Goal: Task Accomplishment & Management: Use online tool/utility

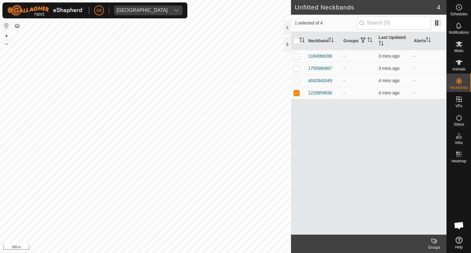
click at [458, 240] on icon at bounding box center [459, 240] width 7 height 7
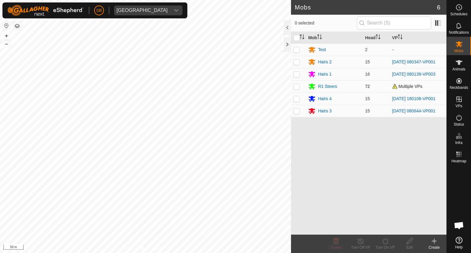
click at [297, 86] on p-checkbox at bounding box center [297, 86] width 6 height 5
click at [297, 87] on p-checkbox at bounding box center [297, 86] width 6 height 5
checkbox input "false"
click at [459, 240] on icon at bounding box center [459, 240] width 7 height 7
click at [296, 60] on p-checkbox at bounding box center [297, 62] width 6 height 5
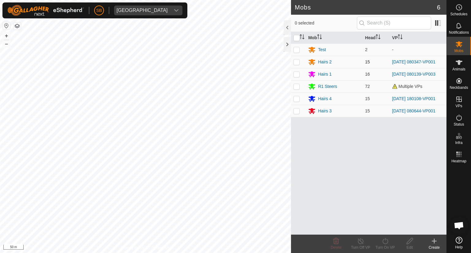
checkbox input "true"
click at [412, 239] on icon at bounding box center [410, 241] width 8 height 7
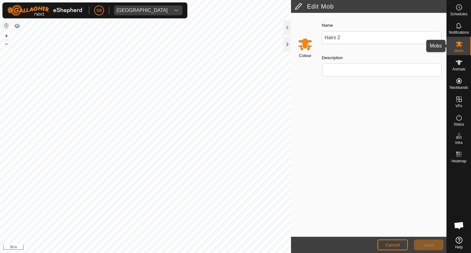
click at [459, 41] on icon at bounding box center [459, 44] width 7 height 7
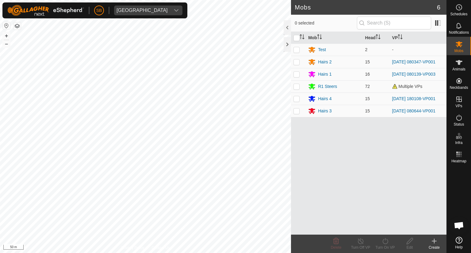
click at [435, 242] on icon at bounding box center [434, 242] width 4 height 0
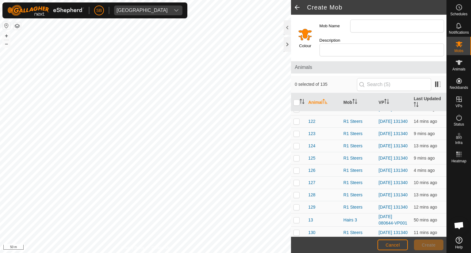
scroll to position [333, 0]
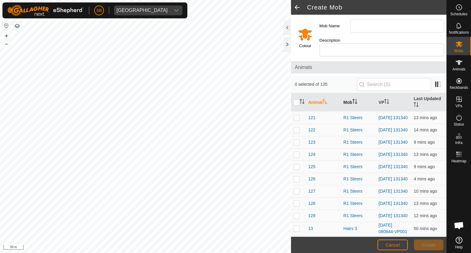
click at [353, 99] on icon "Activate to sort" at bounding box center [355, 101] width 5 height 5
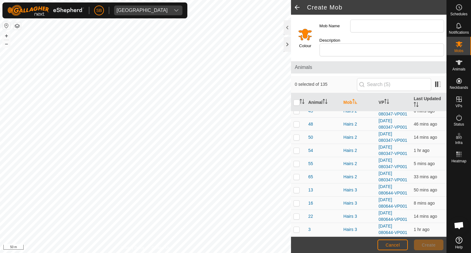
scroll to position [341, 0]
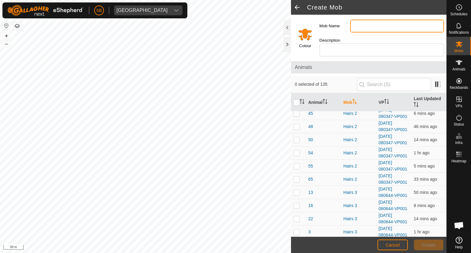
click at [366, 21] on input "Mob Name" at bounding box center [397, 26] width 94 height 13
type input "R 2 Bulls"
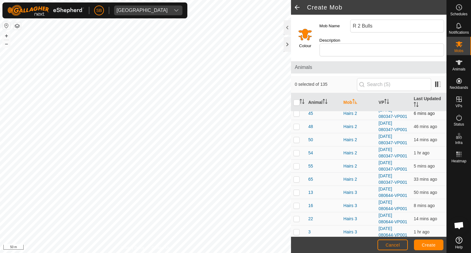
click at [295, 113] on p-checkbox at bounding box center [297, 113] width 6 height 5
checkbox input "true"
click at [297, 130] on td at bounding box center [298, 126] width 15 height 13
checkbox input "true"
click at [296, 147] on td at bounding box center [298, 153] width 15 height 13
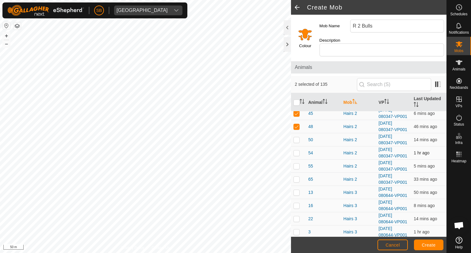
checkbox input "true"
click at [296, 139] on p-checkbox at bounding box center [297, 139] width 6 height 5
checkbox input "true"
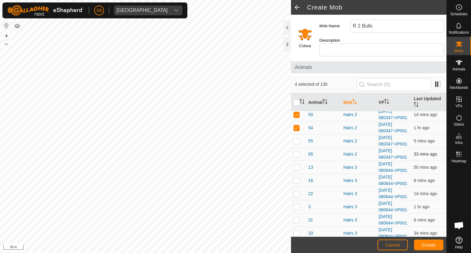
scroll to position [367, 0]
click at [298, 140] on p-checkbox at bounding box center [297, 140] width 6 height 5
checkbox input "true"
click at [296, 152] on p-checkbox at bounding box center [297, 154] width 6 height 5
checkbox input "true"
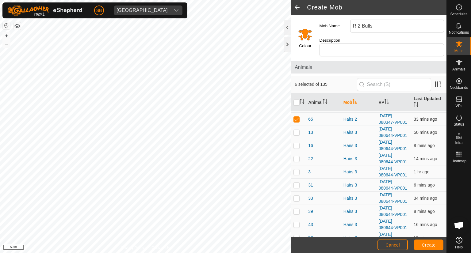
scroll to position [403, 0]
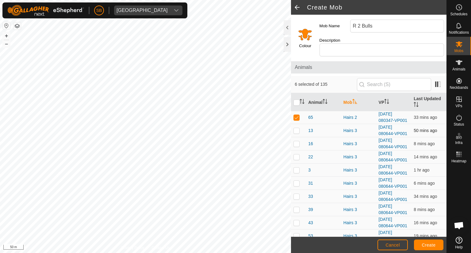
click at [297, 128] on p-checkbox at bounding box center [297, 130] width 6 height 5
checkbox input "true"
click at [296, 141] on p-checkbox at bounding box center [297, 143] width 6 height 5
checkbox input "true"
click at [297, 156] on p-checkbox at bounding box center [297, 157] width 6 height 5
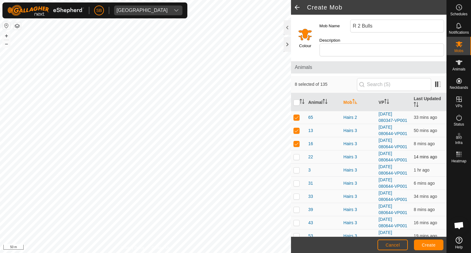
checkbox input "true"
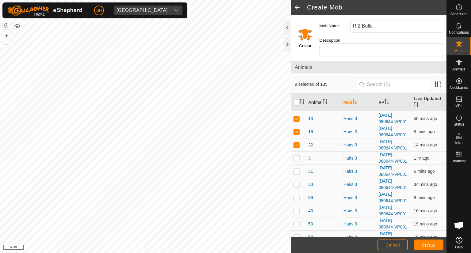
scroll to position [416, 0]
click at [297, 157] on p-checkbox at bounding box center [297, 158] width 6 height 5
checkbox input "true"
click at [296, 169] on p-checkbox at bounding box center [297, 171] width 6 height 5
checkbox input "true"
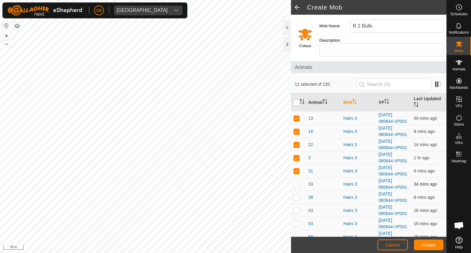
click at [296, 182] on p-checkbox at bounding box center [297, 184] width 6 height 5
click at [297, 185] on td at bounding box center [298, 184] width 15 height 13
click at [296, 143] on p-checkbox at bounding box center [297, 144] width 6 height 5
checkbox input "true"
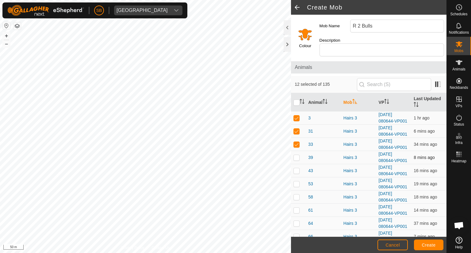
click at [297, 152] on td at bounding box center [298, 157] width 15 height 13
checkbox input "true"
click at [298, 168] on p-checkbox at bounding box center [297, 170] width 6 height 5
checkbox input "true"
click at [297, 182] on p-checkbox at bounding box center [297, 184] width 6 height 5
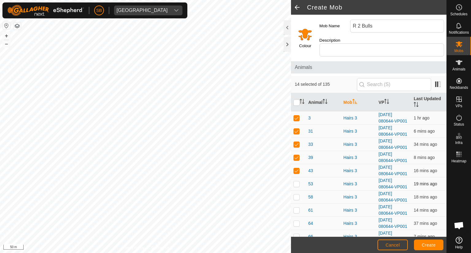
checkbox input "true"
click at [297, 196] on p-checkbox at bounding box center [297, 197] width 6 height 5
checkbox input "true"
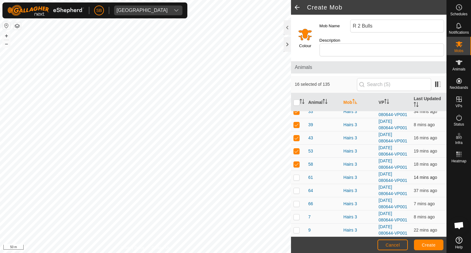
scroll to position [489, 0]
click at [298, 175] on p-checkbox at bounding box center [297, 177] width 6 height 5
checkbox input "true"
click at [298, 188] on p-checkbox at bounding box center [297, 190] width 6 height 5
checkbox input "true"
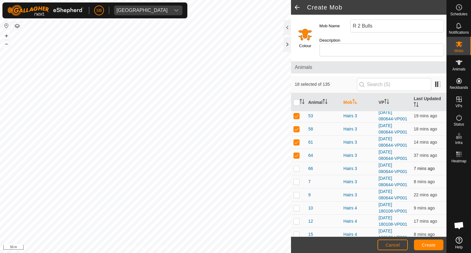
scroll to position [526, 0]
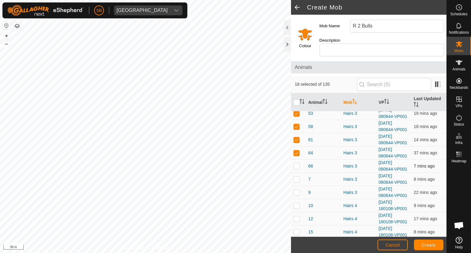
click at [298, 164] on p-checkbox at bounding box center [297, 166] width 6 height 5
checkbox input "true"
click at [298, 177] on p-checkbox at bounding box center [297, 179] width 6 height 5
checkbox input "true"
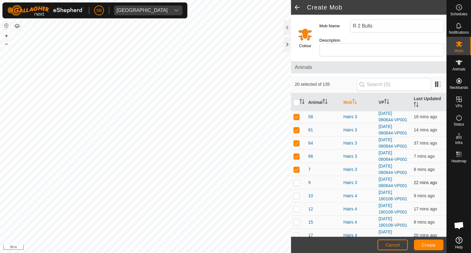
click at [297, 180] on p-checkbox at bounding box center [297, 182] width 6 height 5
checkbox input "true"
click at [297, 194] on p-checkbox at bounding box center [297, 196] width 6 height 5
checkbox input "true"
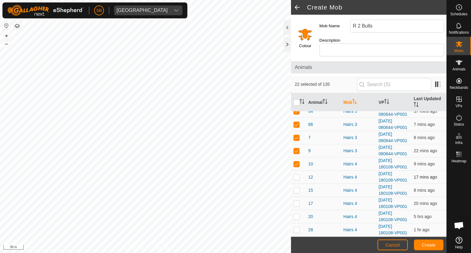
scroll to position [569, 0]
click at [298, 174] on p-checkbox at bounding box center [297, 176] width 6 height 5
checkbox input "true"
click at [297, 187] on p-checkbox at bounding box center [297, 189] width 6 height 5
checkbox input "true"
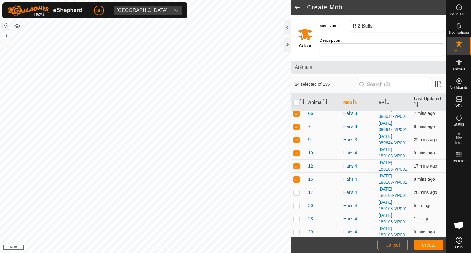
scroll to position [580, 0]
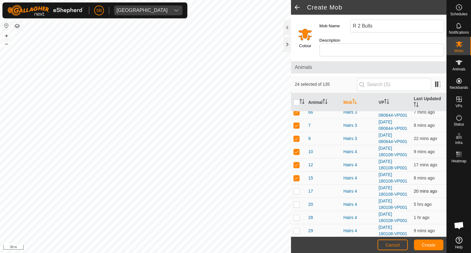
click at [297, 189] on p-checkbox at bounding box center [297, 191] width 6 height 5
checkbox input "true"
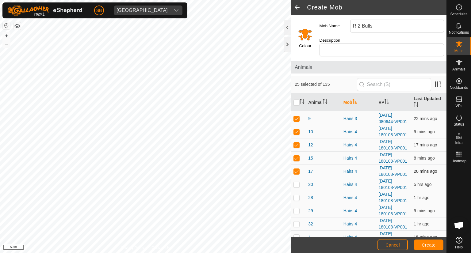
scroll to position [600, 0]
click at [298, 182] on p-checkbox at bounding box center [297, 184] width 6 height 5
checkbox input "true"
click at [296, 195] on p-checkbox at bounding box center [297, 197] width 6 height 5
checkbox input "true"
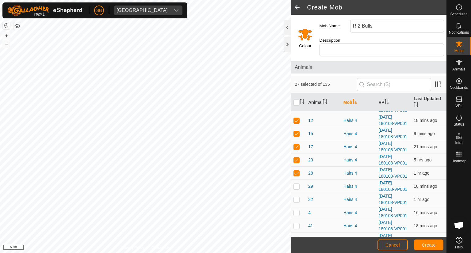
scroll to position [625, 0]
click at [296, 184] on p-checkbox at bounding box center [297, 186] width 6 height 5
checkbox input "true"
click at [296, 193] on td at bounding box center [298, 199] width 15 height 13
checkbox input "true"
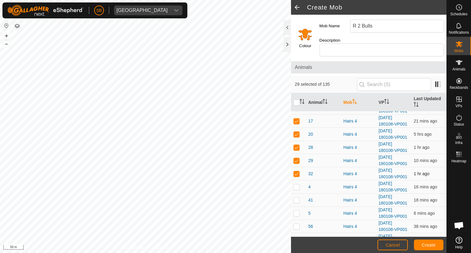
scroll to position [651, 0]
click at [297, 184] on p-checkbox at bounding box center [297, 186] width 6 height 5
checkbox input "true"
click at [295, 198] on p-checkbox at bounding box center [297, 200] width 6 height 5
checkbox input "true"
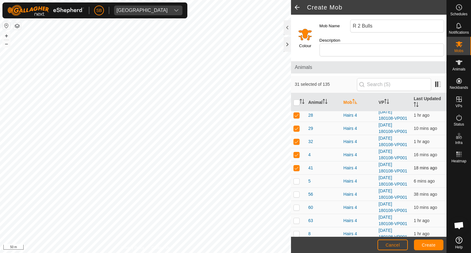
scroll to position [683, 0]
click at [296, 178] on p-checkbox at bounding box center [297, 180] width 6 height 5
checkbox input "true"
click at [296, 191] on p-checkbox at bounding box center [297, 193] width 6 height 5
checkbox input "true"
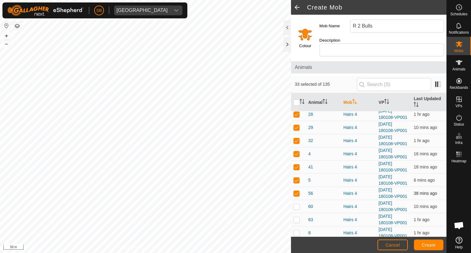
scroll to position [705, 0]
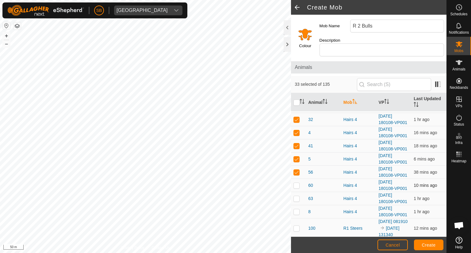
click at [297, 183] on p-checkbox at bounding box center [297, 185] width 6 height 5
checkbox input "true"
click at [296, 196] on p-checkbox at bounding box center [297, 198] width 6 height 5
checkbox input "true"
click at [298, 210] on p-checkbox at bounding box center [297, 212] width 6 height 5
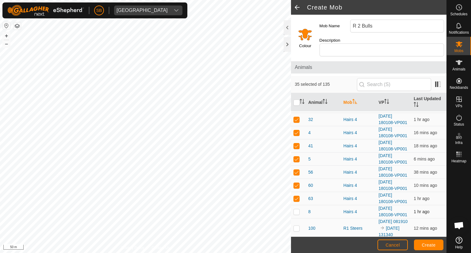
checkbox input "true"
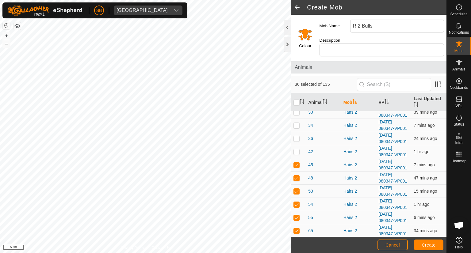
scroll to position [290, 0]
click at [295, 150] on p-checkbox at bounding box center [297, 151] width 6 height 5
checkbox input "true"
click at [297, 136] on p-checkbox at bounding box center [297, 138] width 6 height 5
checkbox input "true"
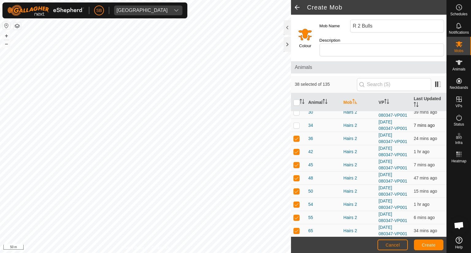
click at [297, 123] on p-checkbox at bounding box center [297, 125] width 6 height 5
checkbox input "true"
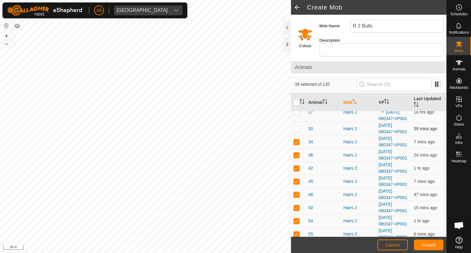
click at [295, 128] on p-checkbox at bounding box center [297, 128] width 6 height 5
checkbox input "true"
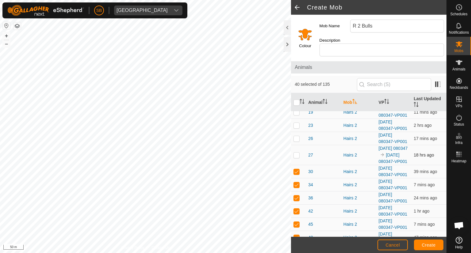
scroll to position [227, 0]
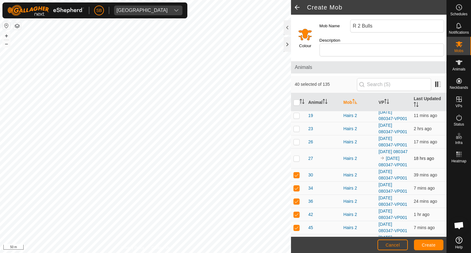
click at [298, 156] on p-checkbox at bounding box center [297, 158] width 6 height 5
checkbox input "true"
click at [296, 137] on td at bounding box center [298, 142] width 15 height 13
checkbox input "true"
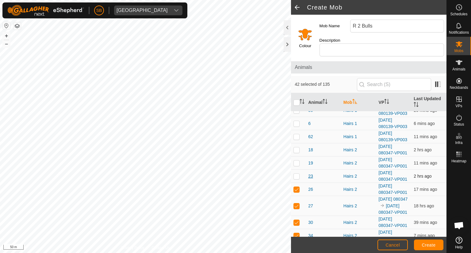
scroll to position [176, 0]
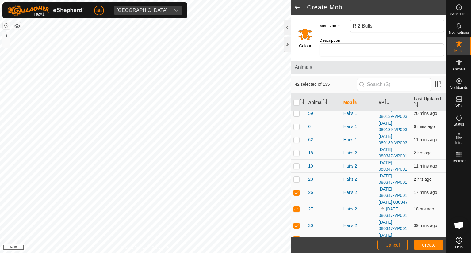
click at [297, 177] on p-checkbox at bounding box center [297, 179] width 6 height 5
checkbox input "true"
click at [297, 161] on td at bounding box center [298, 166] width 15 height 13
click at [297, 164] on p-checkbox at bounding box center [297, 166] width 6 height 5
checkbox input "false"
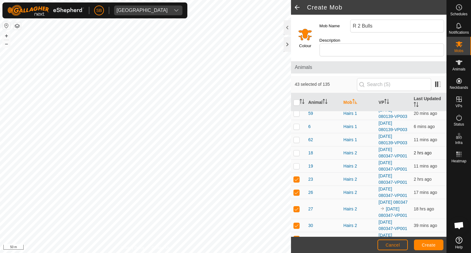
click at [297, 151] on p-checkbox at bounding box center [297, 153] width 6 height 5
click at [296, 150] on td at bounding box center [298, 153] width 15 height 13
checkbox input "false"
click at [297, 164] on p-checkbox at bounding box center [297, 166] width 6 height 5
checkbox input "true"
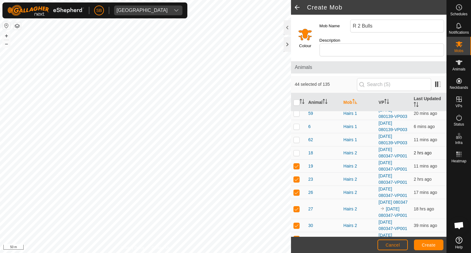
click at [297, 151] on p-checkbox at bounding box center [297, 153] width 6 height 5
checkbox input "true"
click at [297, 137] on p-checkbox at bounding box center [297, 139] width 6 height 5
checkbox input "true"
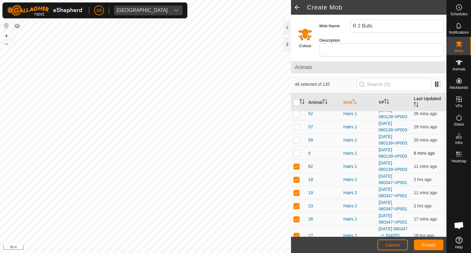
scroll to position [149, 0]
click at [298, 151] on p-checkbox at bounding box center [297, 153] width 6 height 5
checkbox input "true"
click at [297, 138] on p-checkbox at bounding box center [297, 140] width 6 height 5
checkbox input "true"
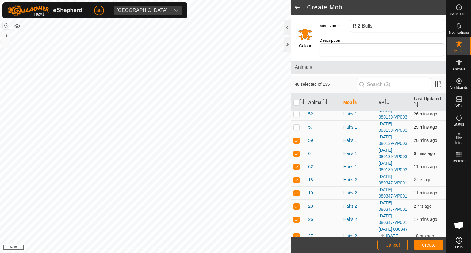
click at [297, 121] on td at bounding box center [298, 127] width 15 height 13
checkbox input "true"
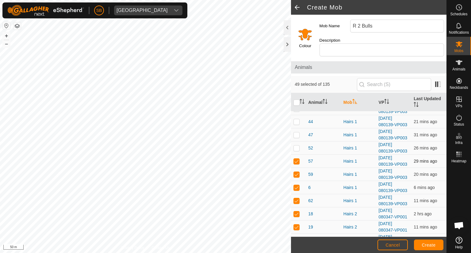
scroll to position [110, 0]
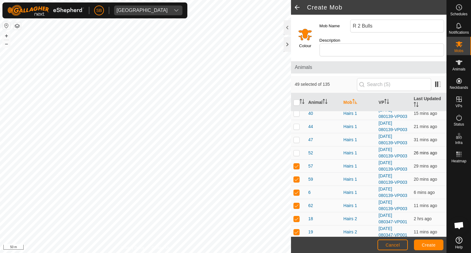
click at [296, 151] on p-checkbox at bounding box center [297, 153] width 6 height 5
checkbox input "true"
click at [296, 137] on p-checkbox at bounding box center [297, 139] width 6 height 5
checkbox input "true"
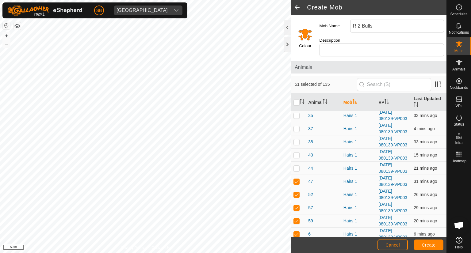
scroll to position [65, 0]
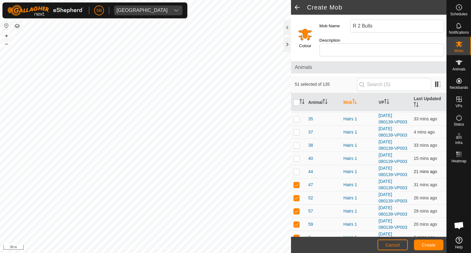
click at [297, 169] on p-checkbox at bounding box center [297, 171] width 6 height 5
checkbox input "true"
click at [297, 156] on p-checkbox at bounding box center [297, 158] width 6 height 5
checkbox input "true"
click at [297, 143] on p-checkbox at bounding box center [297, 145] width 6 height 5
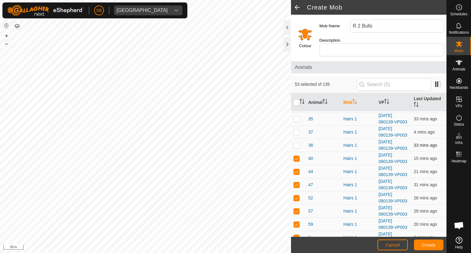
checkbox input "true"
click at [298, 130] on p-checkbox at bounding box center [297, 132] width 6 height 5
checkbox input "true"
click at [297, 117] on p-checkbox at bounding box center [297, 119] width 6 height 5
checkbox input "true"
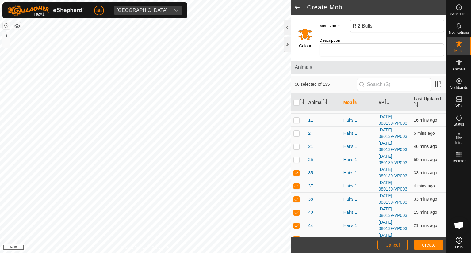
scroll to position [11, 0]
click at [298, 157] on p-checkbox at bounding box center [297, 159] width 6 height 5
checkbox input "true"
click at [298, 144] on p-checkbox at bounding box center [297, 146] width 6 height 5
checkbox input "true"
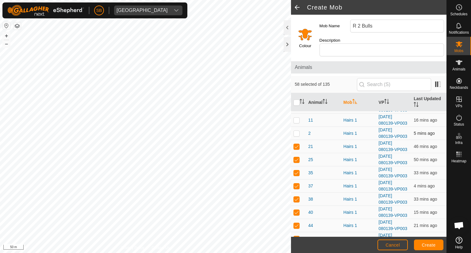
click at [296, 131] on p-checkbox at bounding box center [297, 133] width 6 height 5
checkbox input "true"
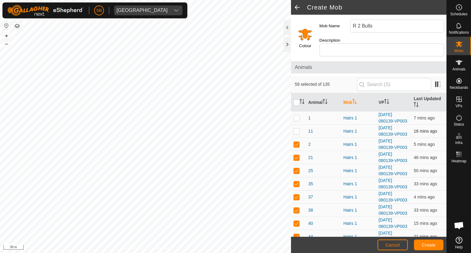
click at [297, 129] on p-checkbox at bounding box center [297, 131] width 6 height 5
checkbox input "true"
click at [296, 116] on p-checkbox at bounding box center [297, 118] width 6 height 5
checkbox input "true"
click at [427, 244] on span "Create" at bounding box center [429, 245] width 14 height 5
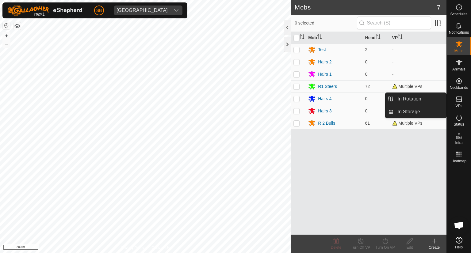
click at [460, 97] on icon at bounding box center [459, 99] width 7 height 7
click at [423, 97] on link "In Rotation" at bounding box center [420, 99] width 52 height 12
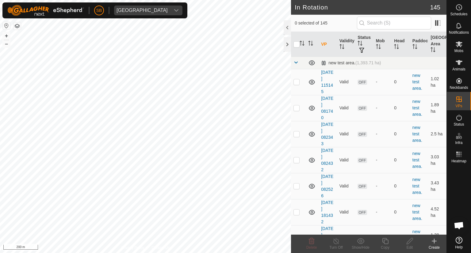
click at [436, 241] on icon at bounding box center [434, 241] width 7 height 7
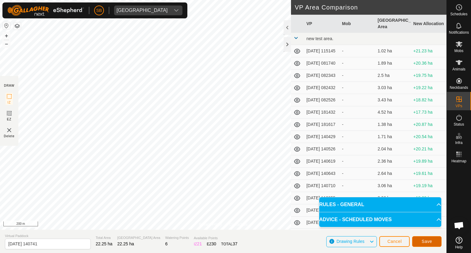
click at [428, 241] on span "Save" at bounding box center [427, 241] width 10 height 5
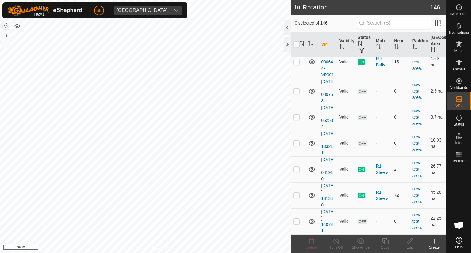
scroll to position [4162, 0]
drag, startPoint x: 462, startPoint y: 41, endPoint x: 459, endPoint y: 43, distance: 3.3
click at [462, 41] on icon at bounding box center [459, 44] width 7 height 7
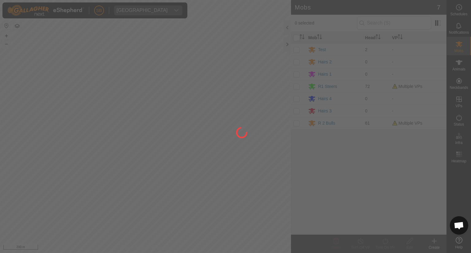
click at [296, 123] on div at bounding box center [235, 126] width 471 height 253
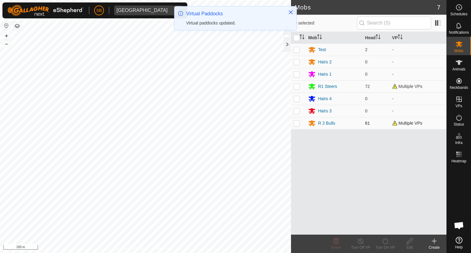
click at [297, 124] on p-checkbox at bounding box center [297, 123] width 6 height 5
checkbox input "true"
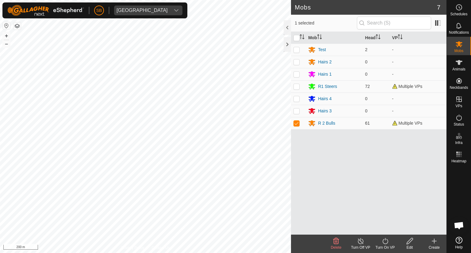
click at [389, 243] on turn-on-svg-icon at bounding box center [385, 241] width 25 height 7
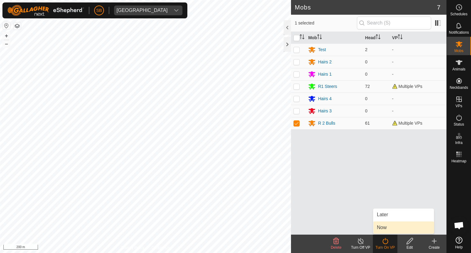
click at [389, 228] on link "Now" at bounding box center [403, 228] width 61 height 12
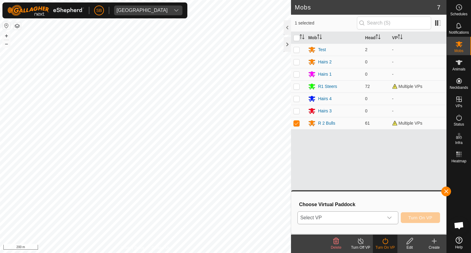
click at [390, 219] on icon "dropdown trigger" at bounding box center [390, 218] width 4 height 2
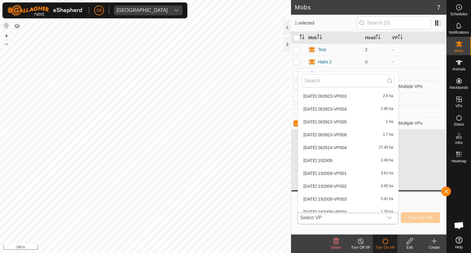
scroll to position [1773, 0]
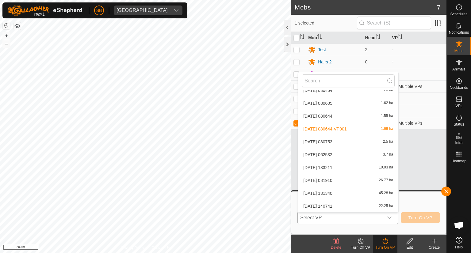
click at [369, 204] on div "2025-10-15 140741 22.25 ha" at bounding box center [348, 206] width 93 height 7
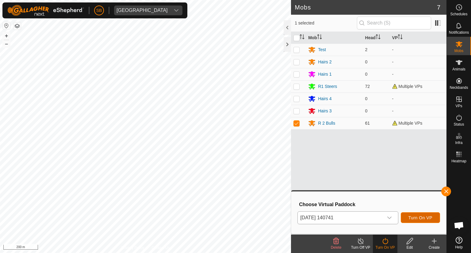
click at [425, 218] on span "Turn On VP" at bounding box center [421, 218] width 24 height 5
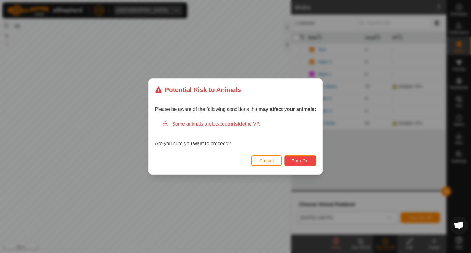
click at [307, 161] on span "Turn On" at bounding box center [300, 161] width 17 height 5
